Goal: Information Seeking & Learning: Learn about a topic

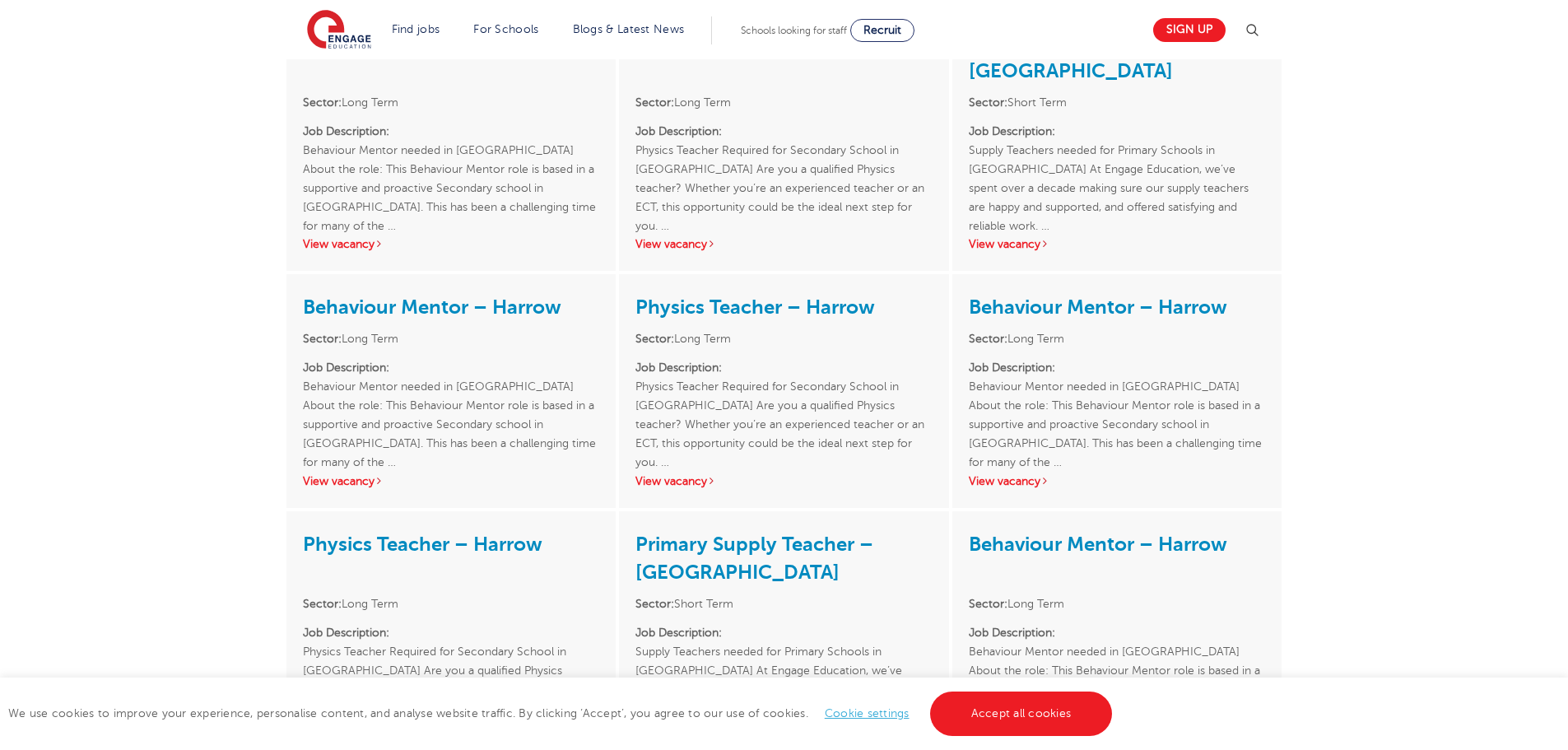
scroll to position [2141, 0]
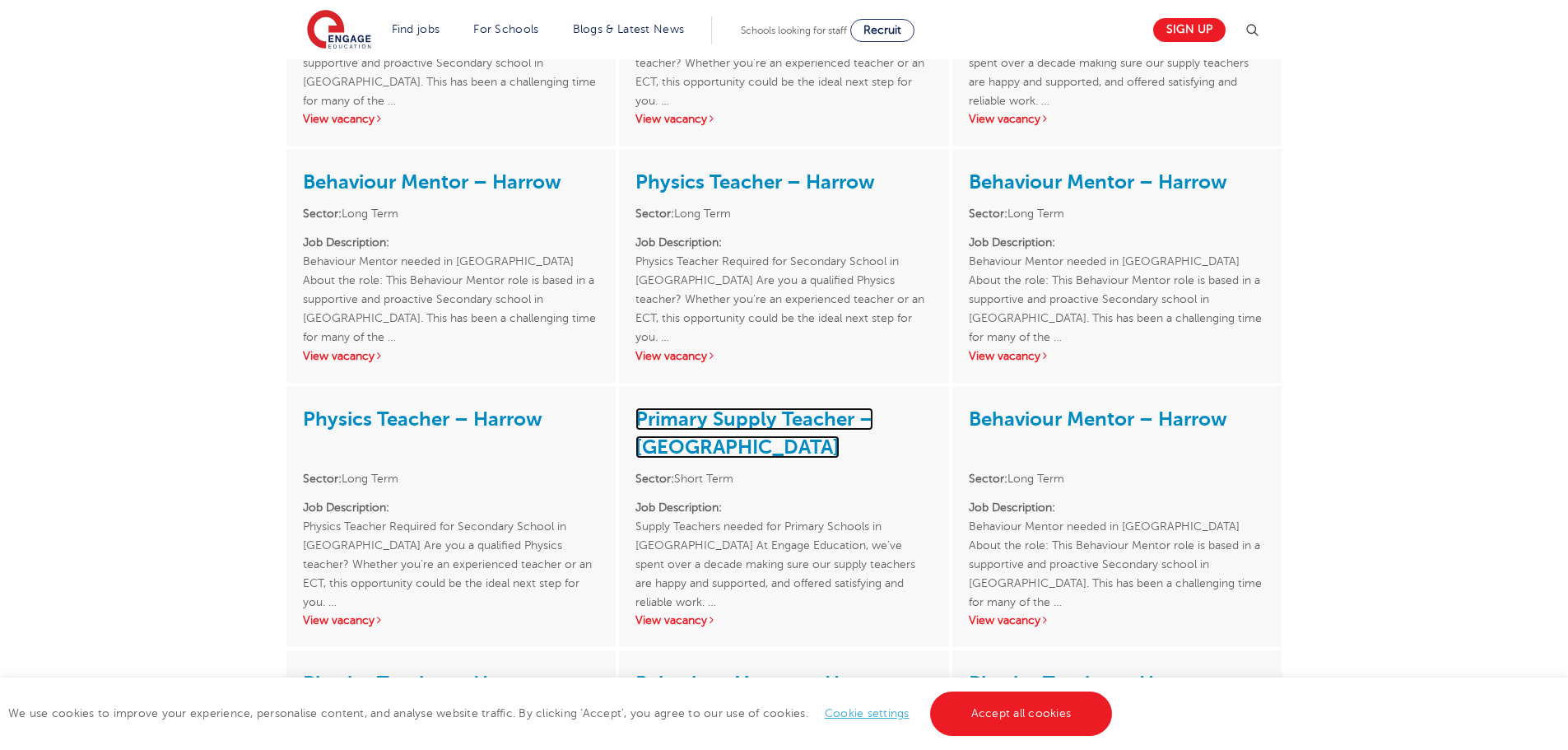
click at [726, 408] on link "Primary Supply Teacher – Harrow" at bounding box center [755, 433] width 238 height 51
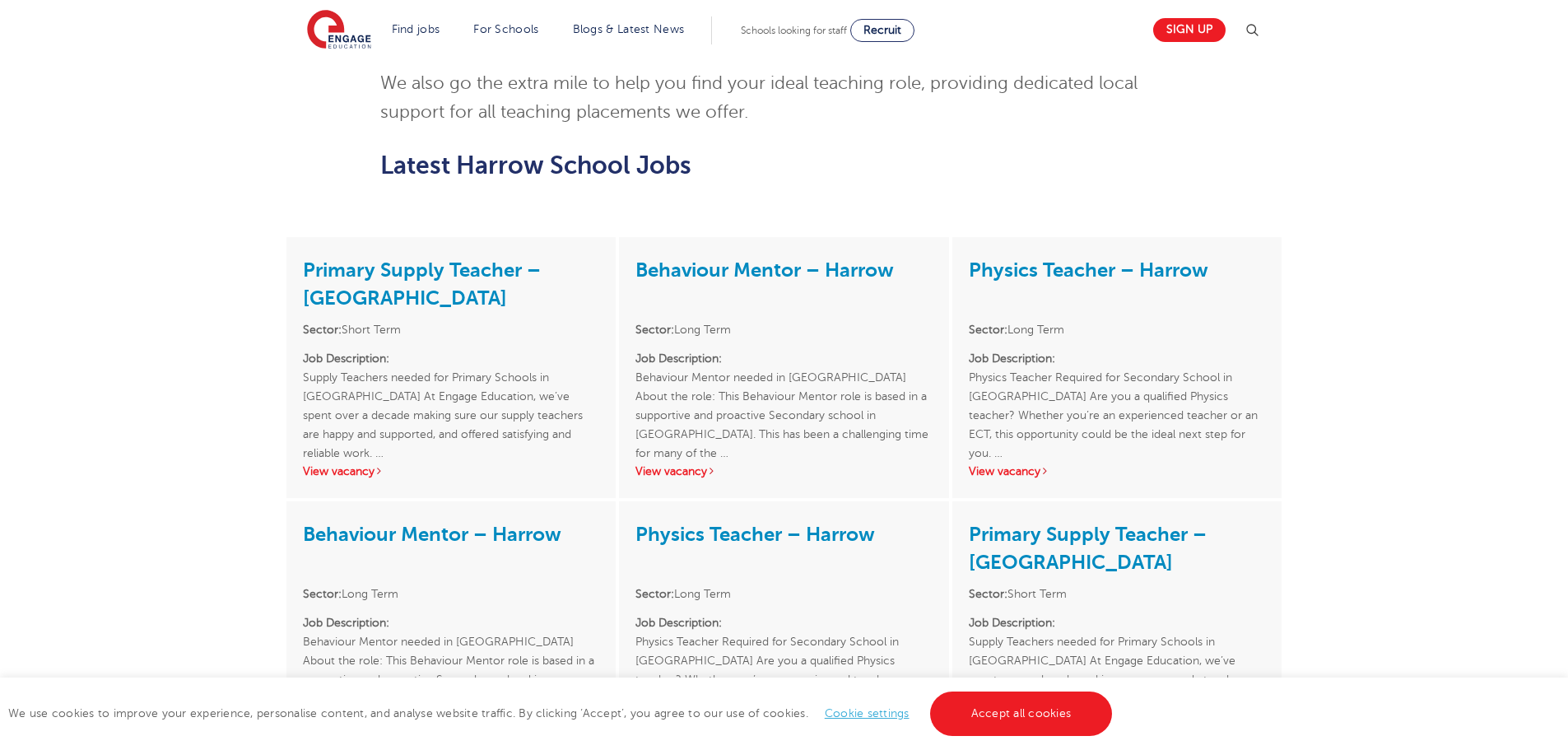
scroll to position [1483, 0]
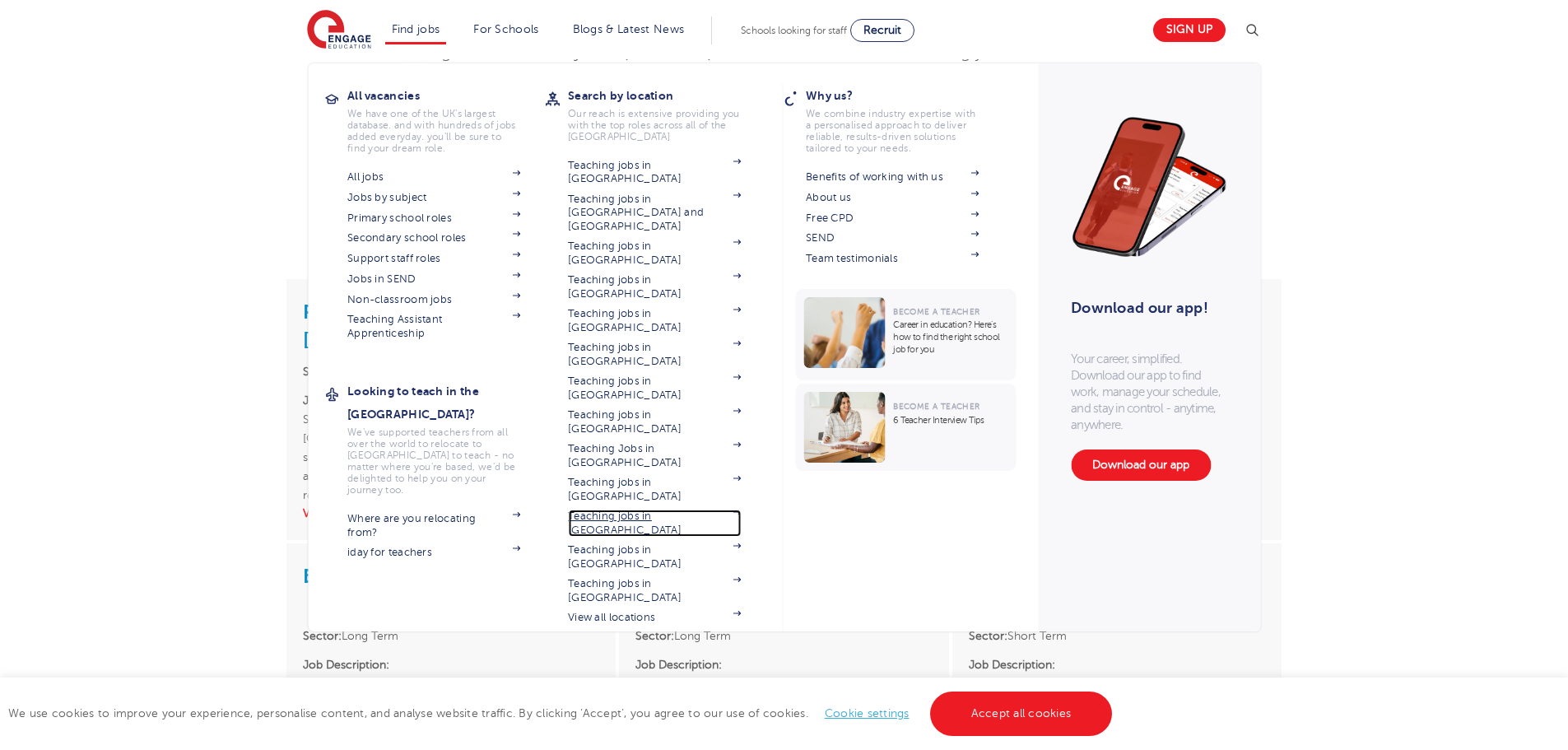
click at [675, 510] on link "Teaching jobs in [GEOGRAPHIC_DATA]" at bounding box center [654, 523] width 173 height 27
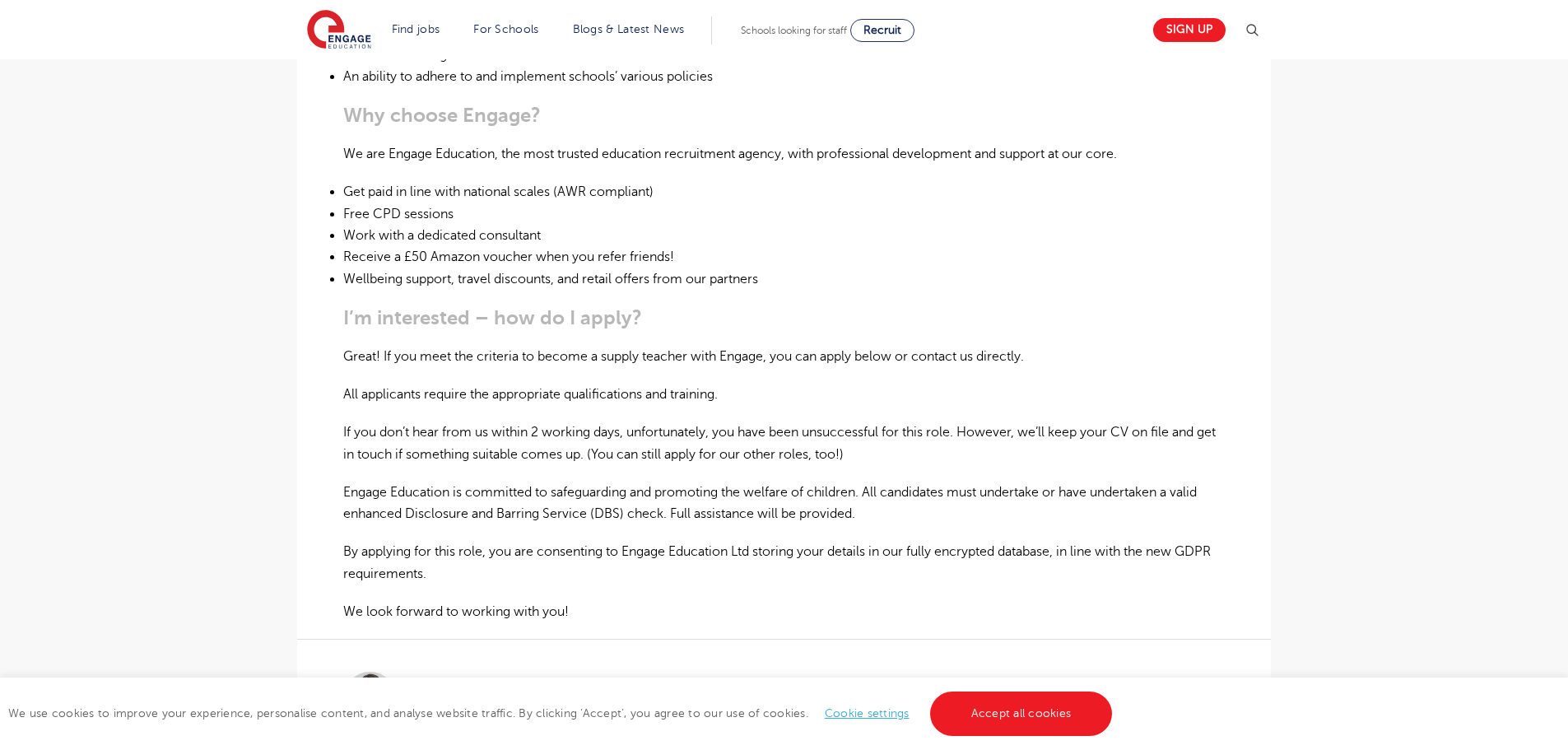
scroll to position [906, 0]
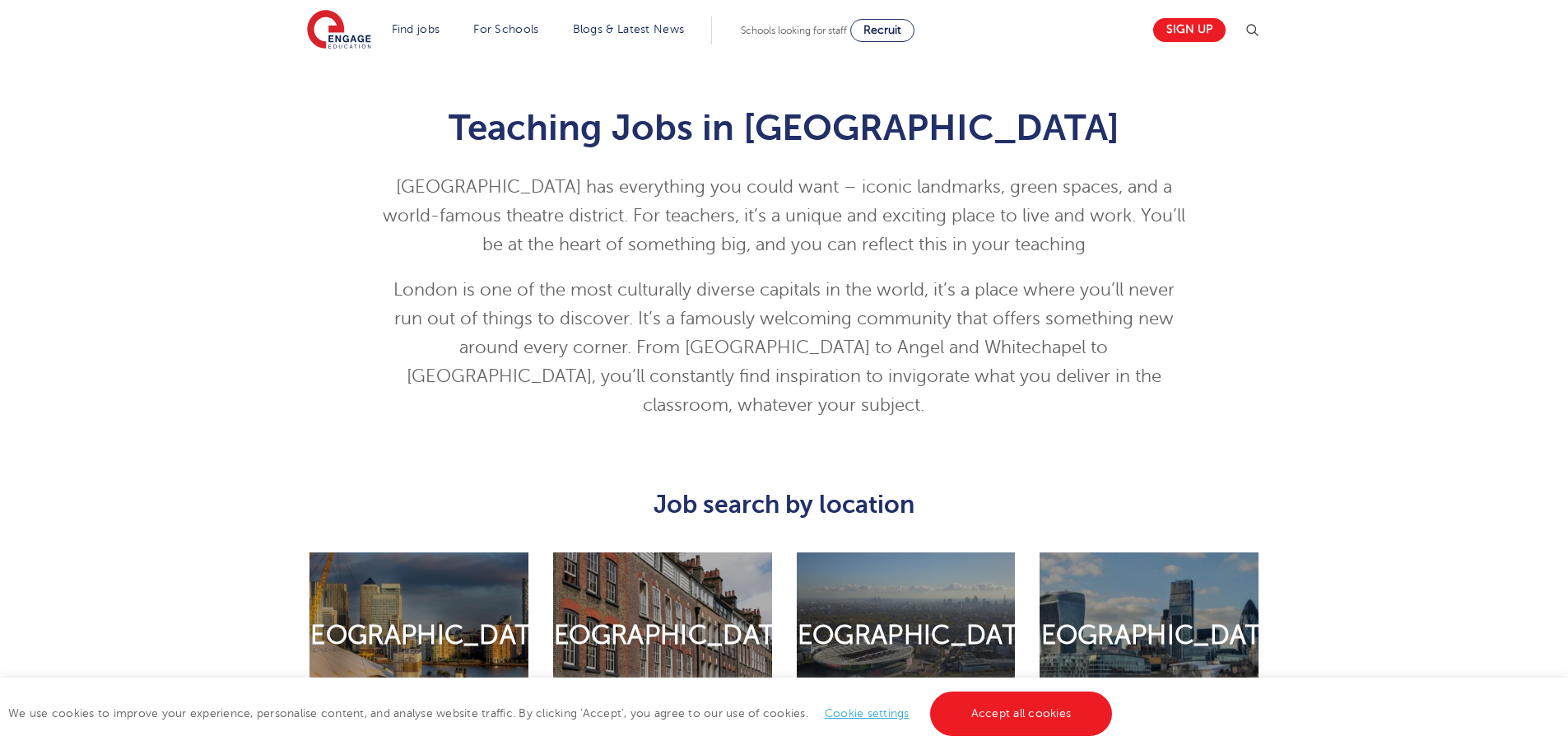
scroll to position [824, 0]
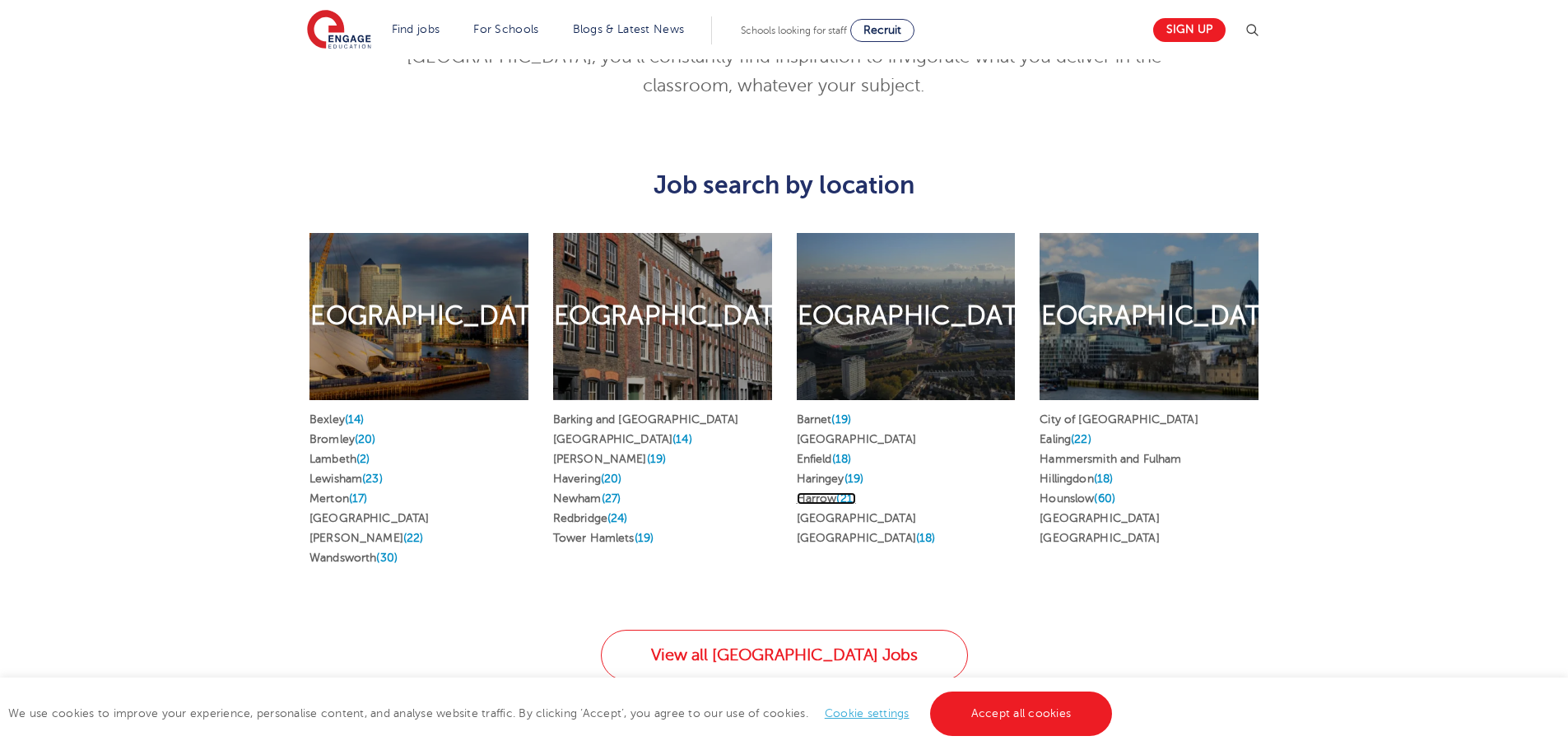
click at [823, 493] on link "Harrow (21)" at bounding box center [826, 498] width 59 height 12
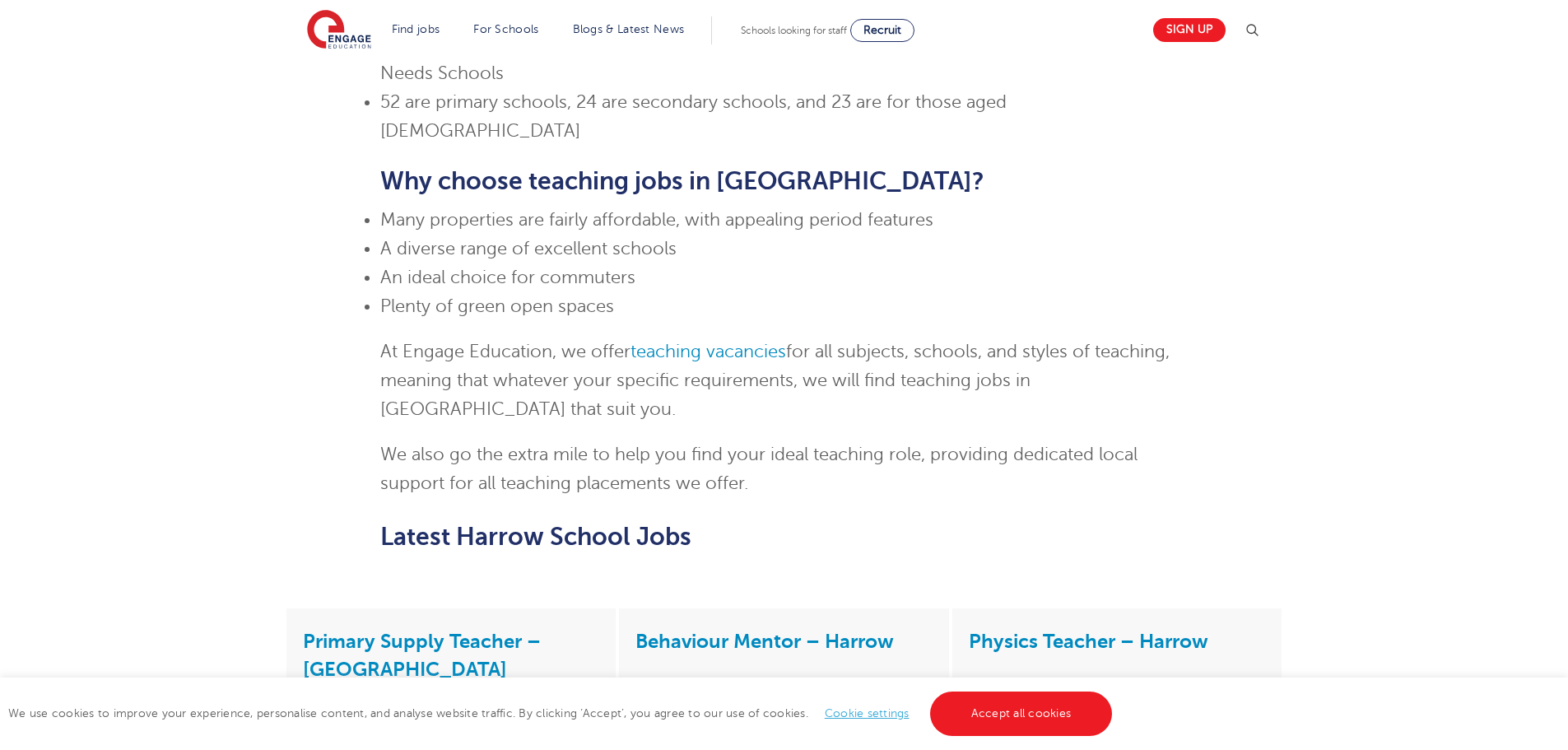
scroll to position [1400, 0]
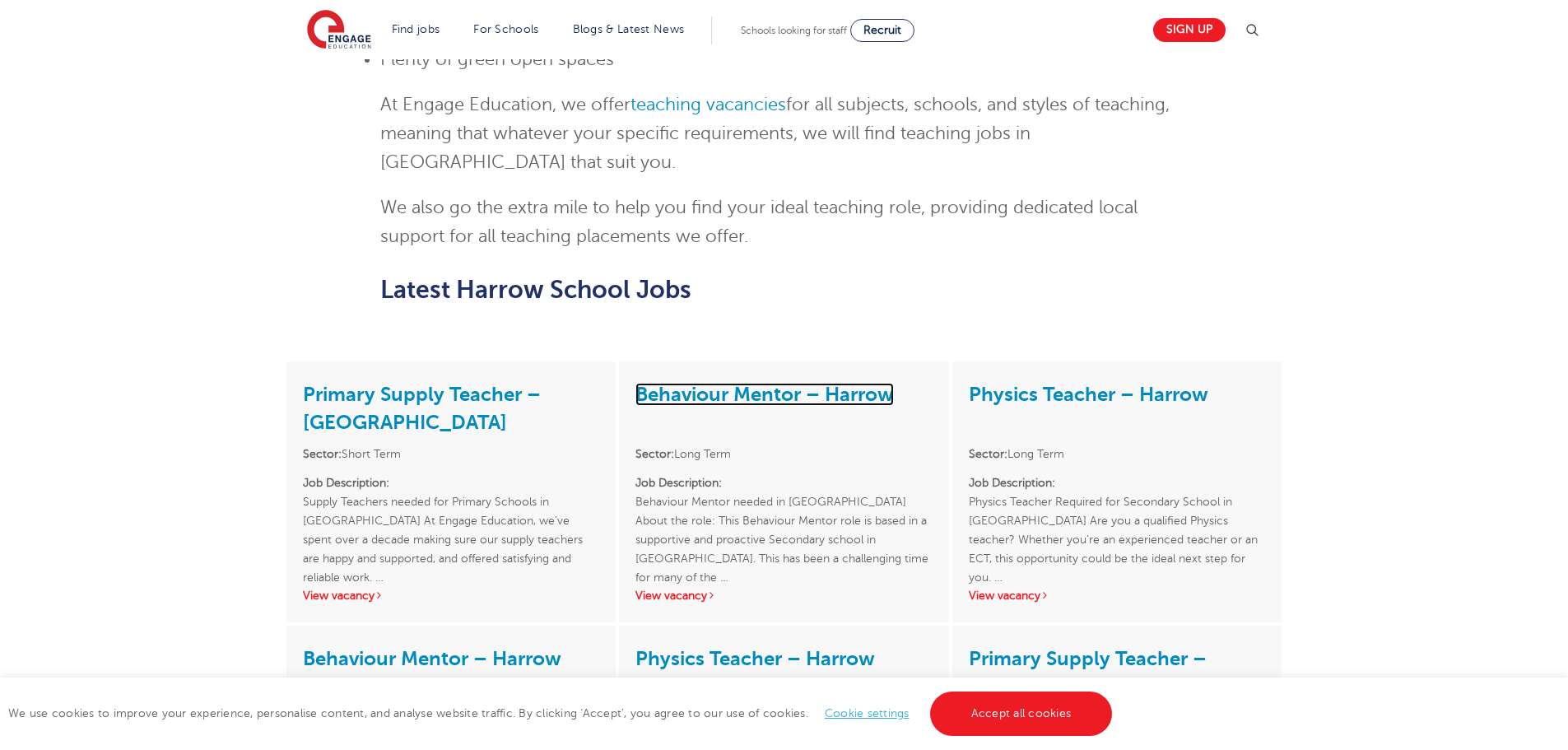
click at [774, 383] on link "Behaviour Mentor – Harrow" at bounding box center [764, 395] width 258 height 23
click at [702, 590] on link "View vacancy" at bounding box center [676, 596] width 81 height 12
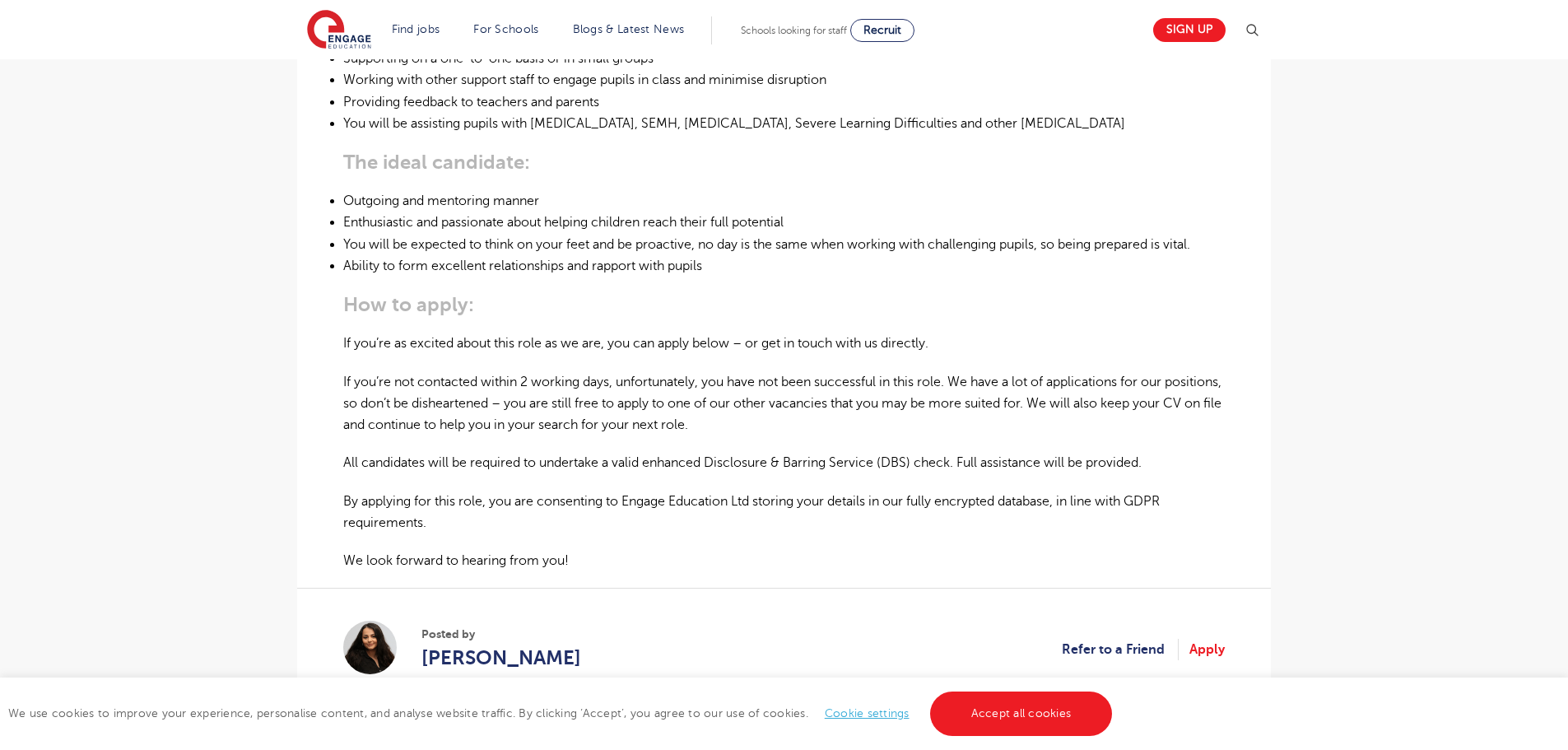
scroll to position [824, 0]
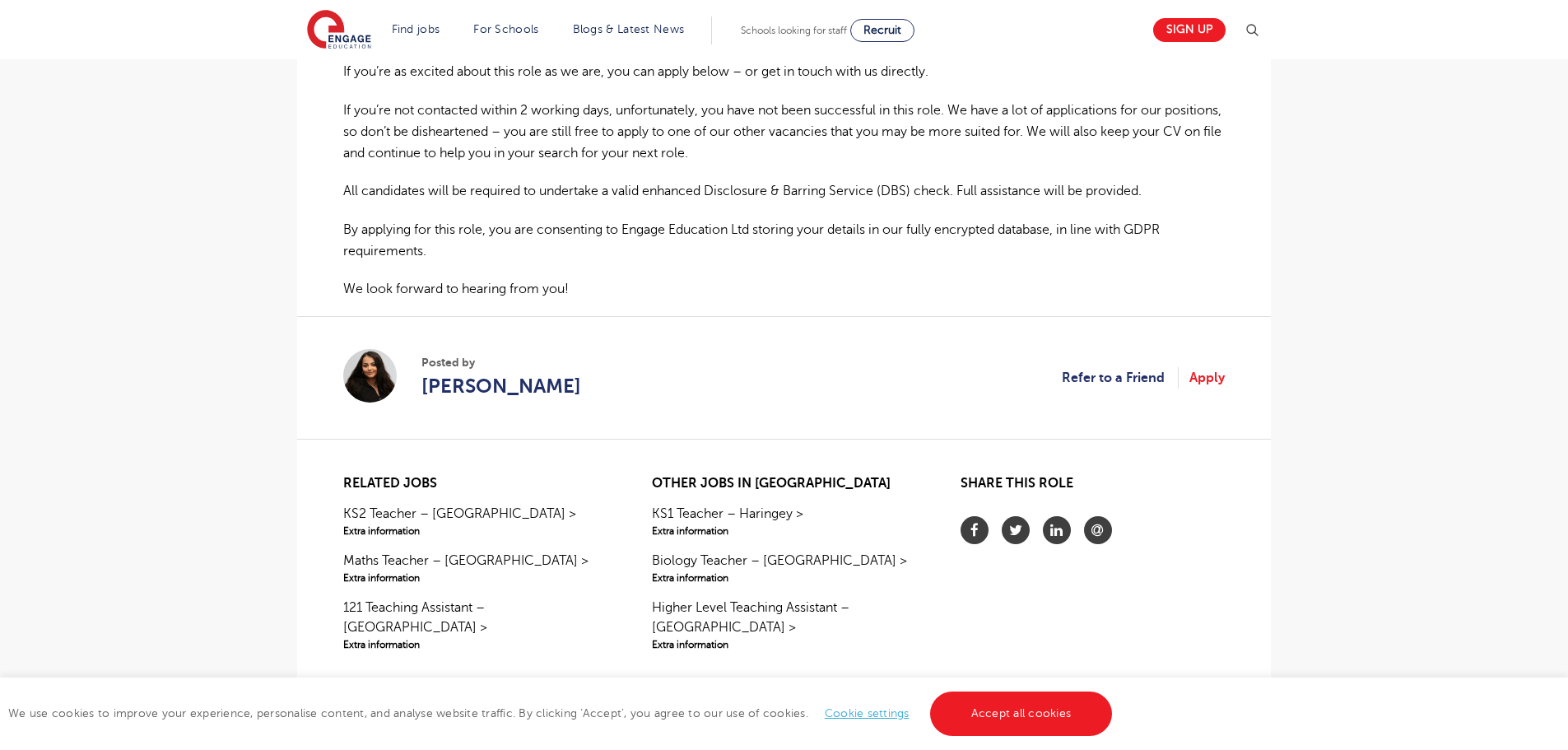
scroll to position [1071, 0]
